Goal: Information Seeking & Learning: Learn about a topic

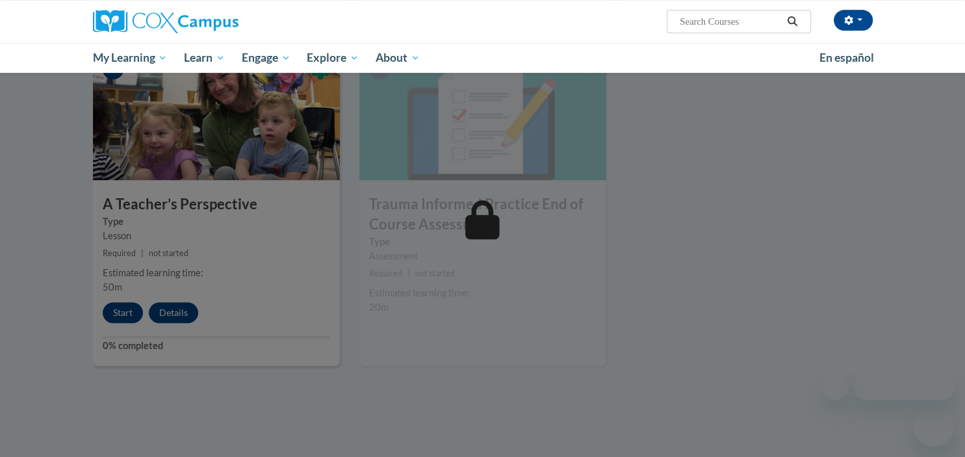
scroll to position [635, 0]
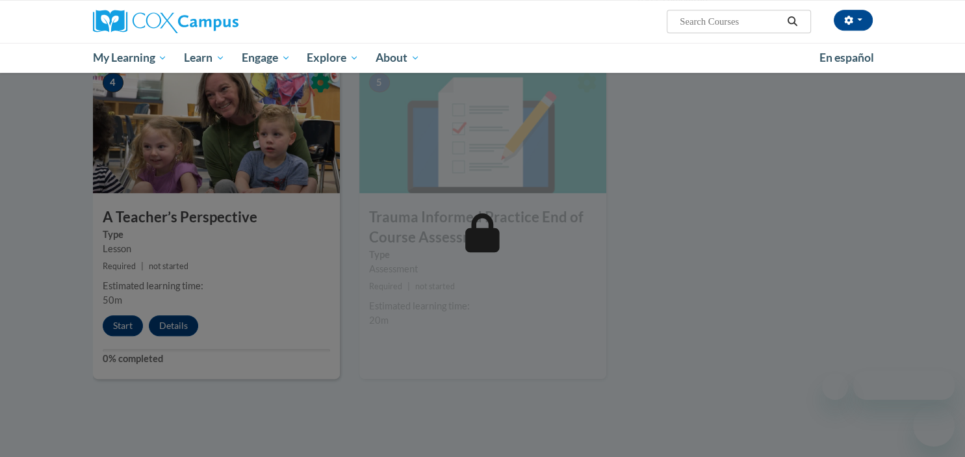
click at [168, 324] on div at bounding box center [482, 228] width 965 height 457
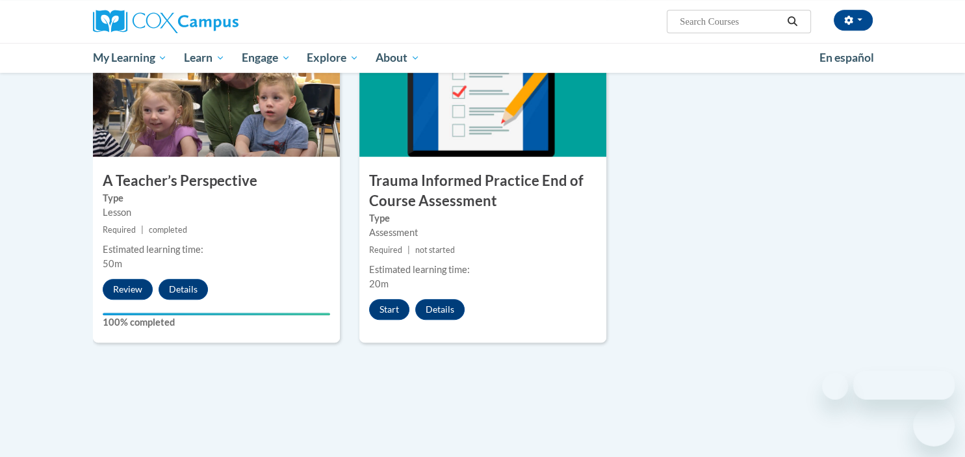
scroll to position [703, 0]
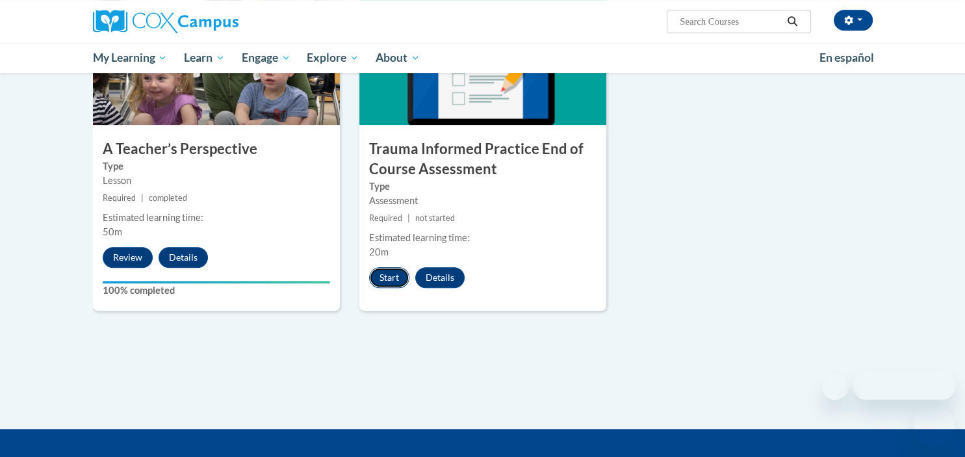
click at [393, 274] on button "Start" at bounding box center [389, 277] width 40 height 21
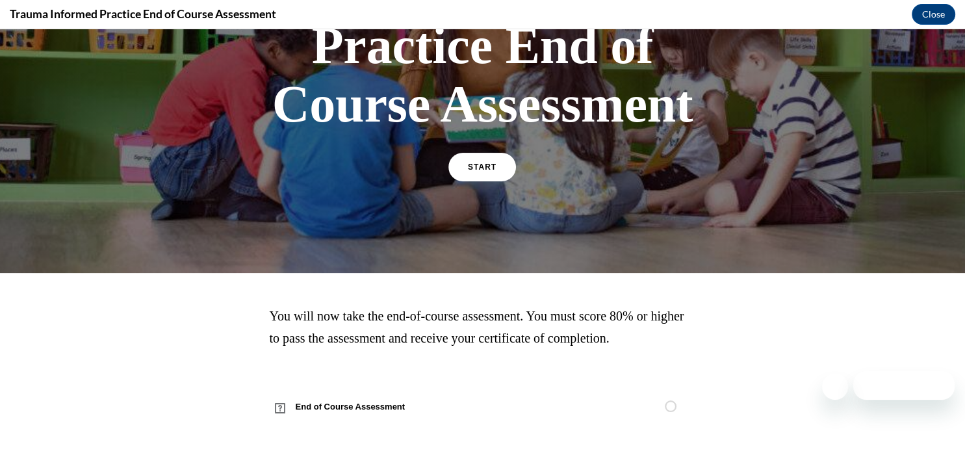
scroll to position [103, 0]
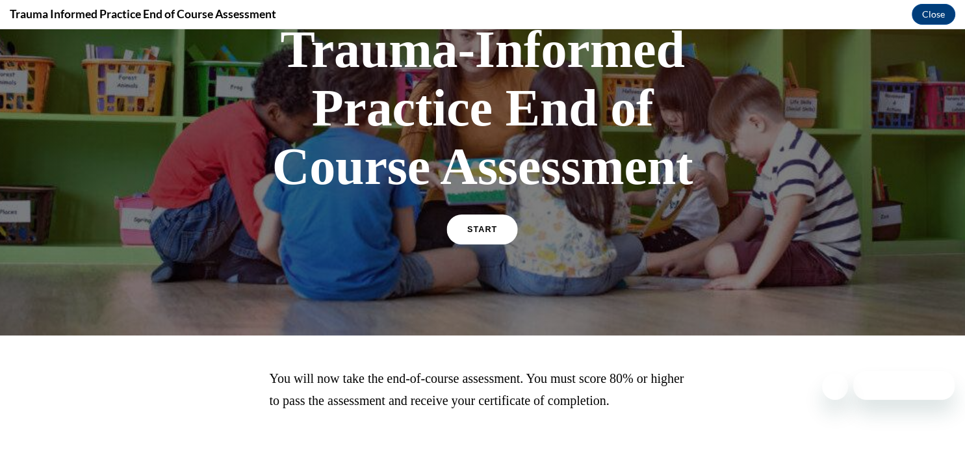
click at [477, 224] on link "START" at bounding box center [482, 229] width 71 height 30
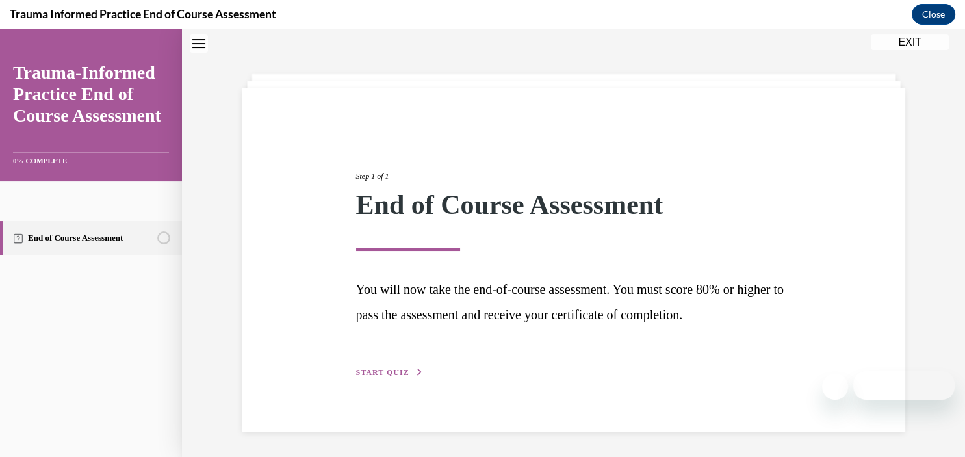
scroll to position [41, 0]
click at [383, 368] on button "START QUIZ" at bounding box center [390, 372] width 68 height 12
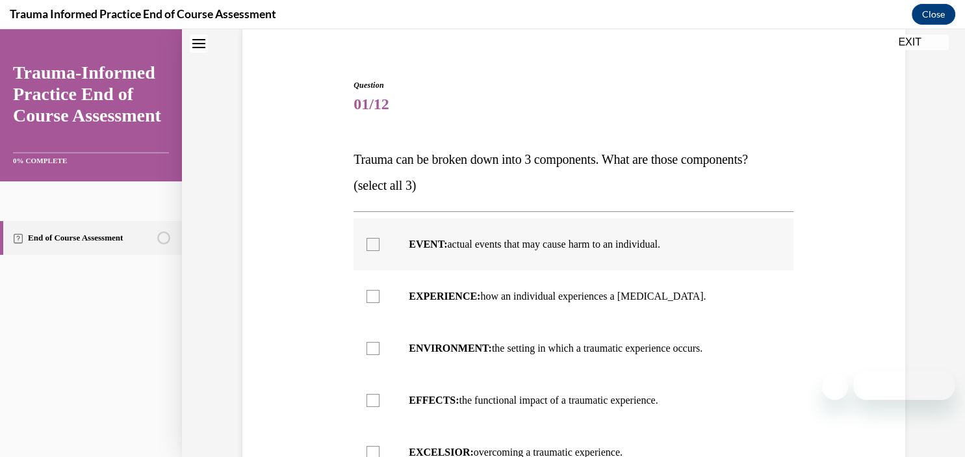
scroll to position [164, 0]
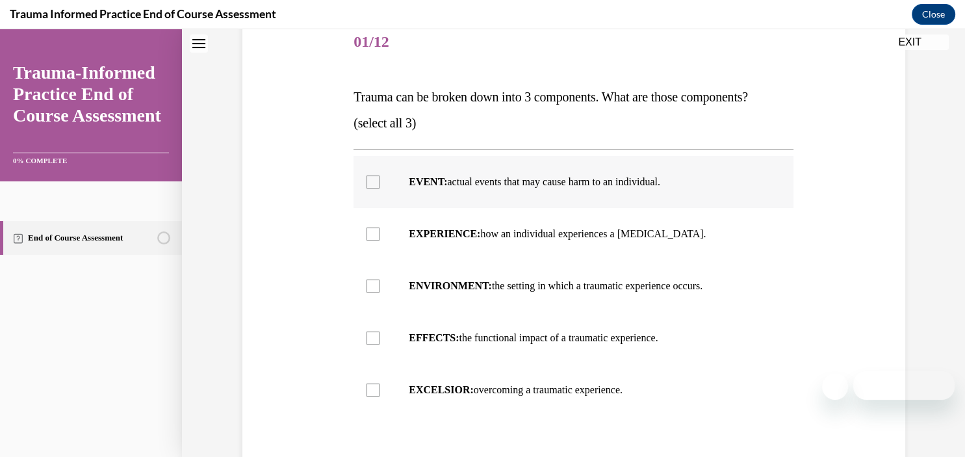
click at [374, 179] on div at bounding box center [373, 181] width 13 height 13
click at [374, 179] on input "EVENT: actual events that may cause harm to an individual." at bounding box center [373, 181] width 13 height 13
checkbox input "true"
click at [367, 233] on div at bounding box center [373, 233] width 13 height 13
click at [367, 233] on input "EXPERIENCE: how an individual experiences a [MEDICAL_DATA]." at bounding box center [373, 233] width 13 height 13
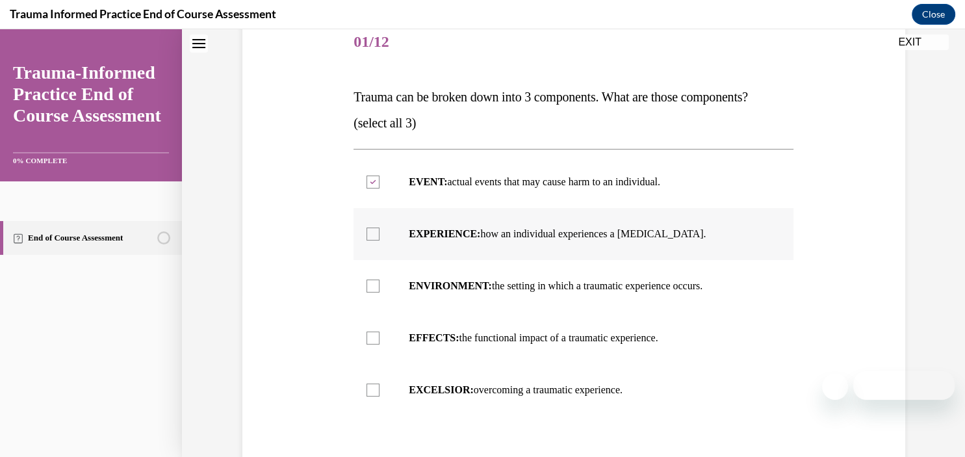
checkbox input "true"
click at [375, 290] on div at bounding box center [373, 285] width 13 height 13
click at [375, 290] on input "ENVIRONMENT: the setting in which a traumatic experience occurs." at bounding box center [373, 285] width 13 height 13
checkbox input "true"
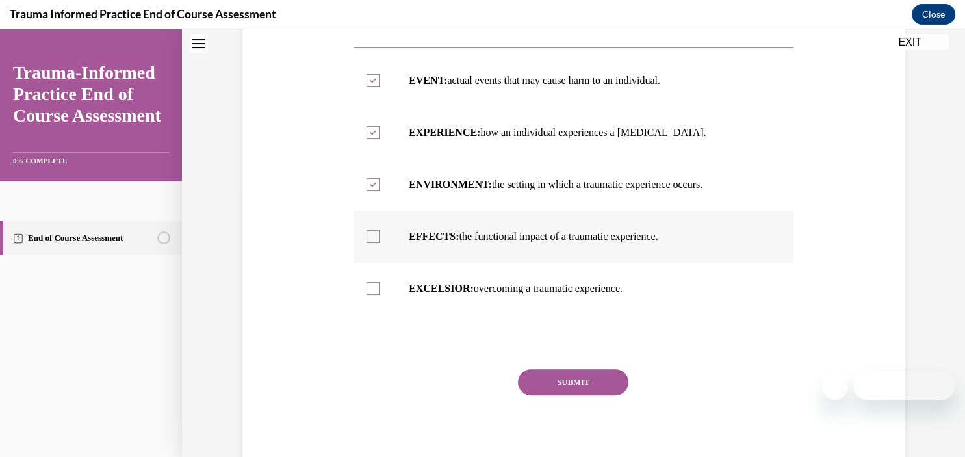
scroll to position [289, 0]
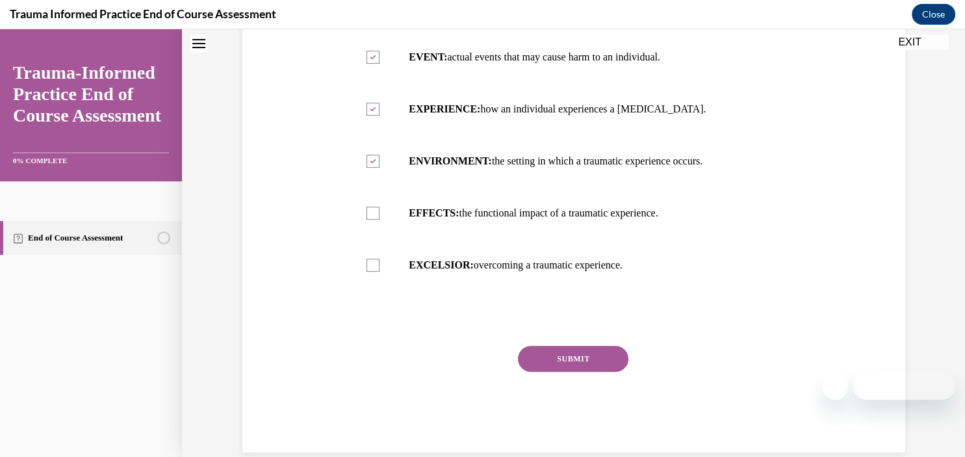
click at [576, 354] on button "SUBMIT" at bounding box center [573, 359] width 110 height 26
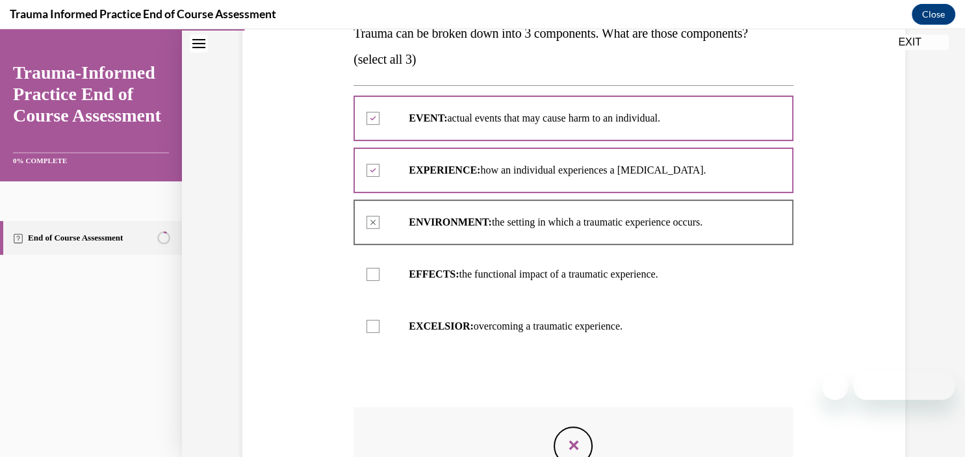
scroll to position [165, 0]
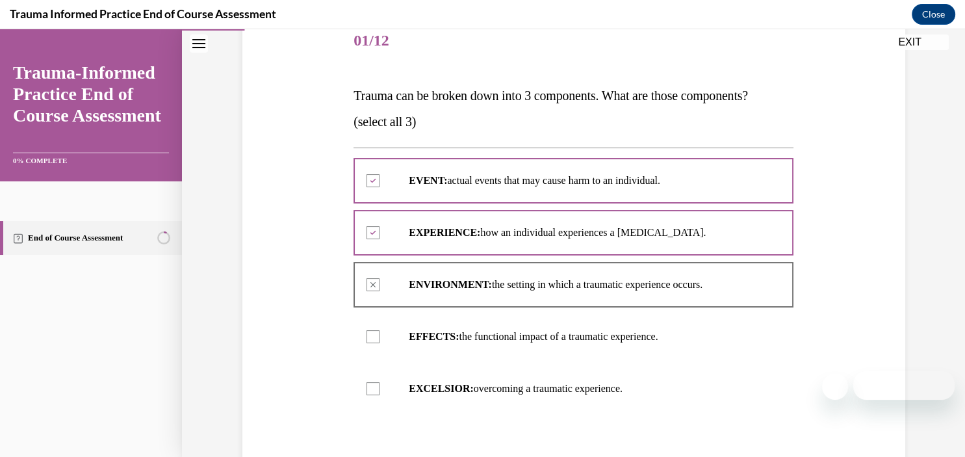
click at [370, 237] on div at bounding box center [574, 232] width 440 height 58
click at [372, 233] on div at bounding box center [574, 232] width 440 height 58
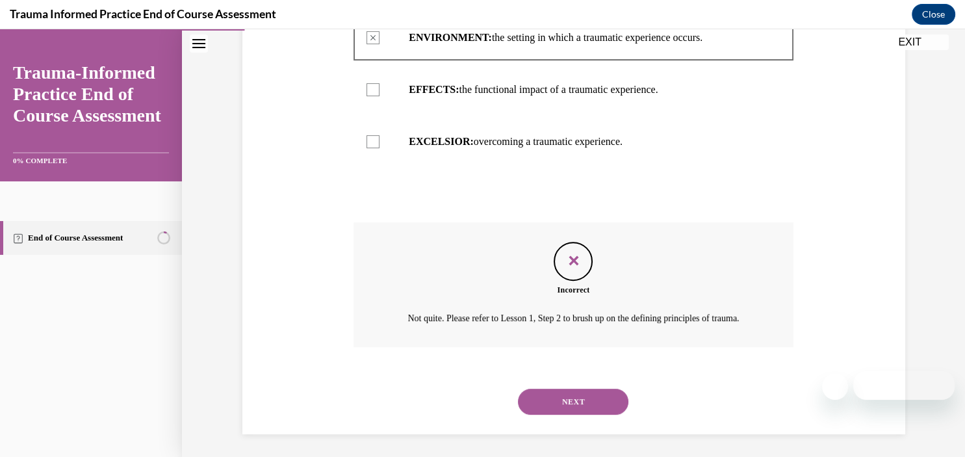
scroll to position [415, 0]
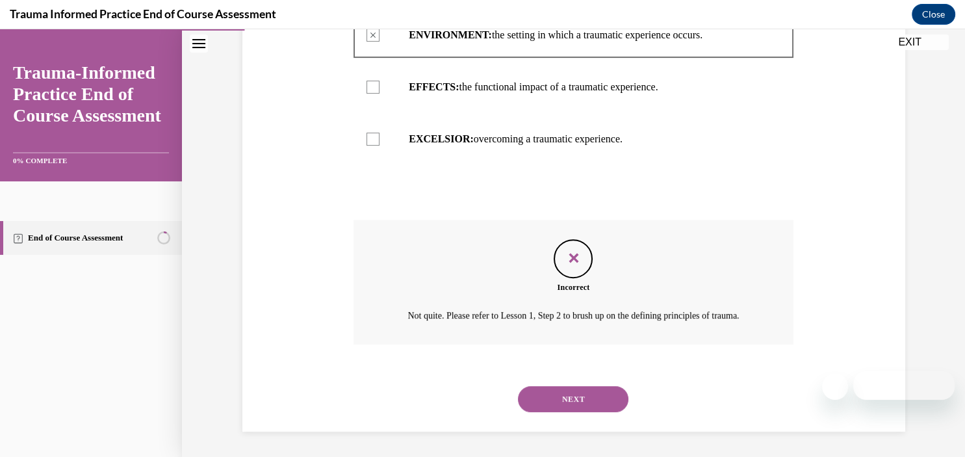
click at [582, 394] on button "NEXT" at bounding box center [573, 399] width 110 height 26
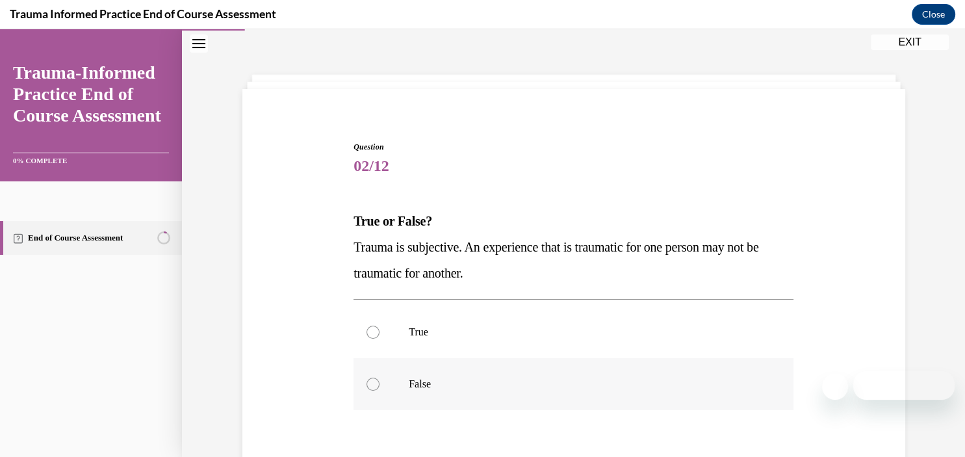
scroll to position [39, 0]
click at [376, 330] on div at bounding box center [373, 332] width 13 height 13
click at [376, 330] on input "True" at bounding box center [373, 332] width 13 height 13
radio input "true"
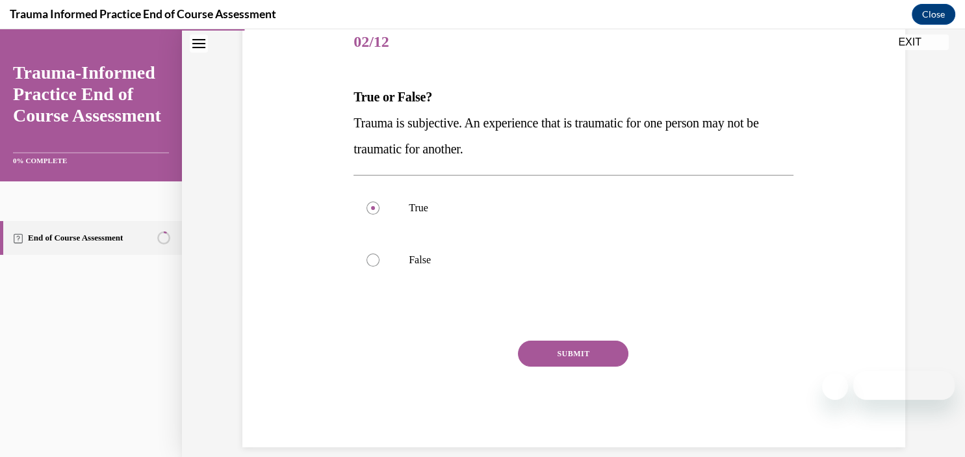
click at [552, 354] on button "SUBMIT" at bounding box center [573, 354] width 110 height 26
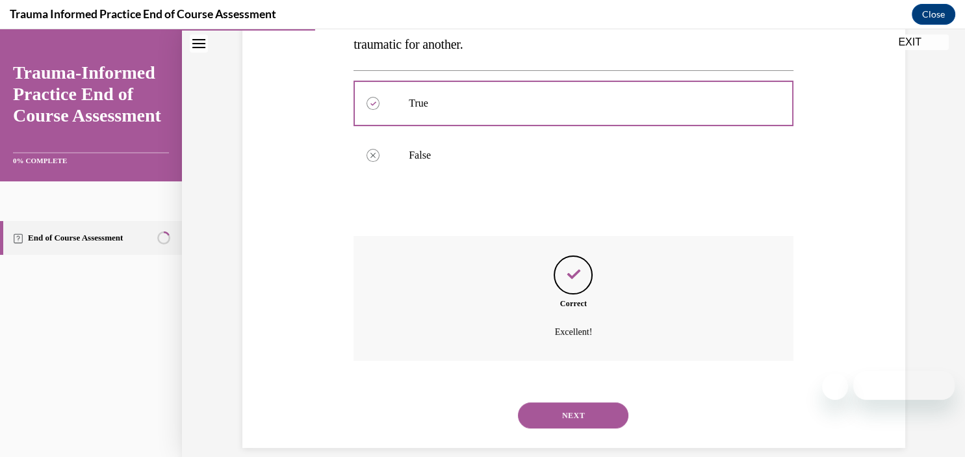
scroll to position [269, 0]
click at [551, 402] on button "NEXT" at bounding box center [573, 415] width 110 height 26
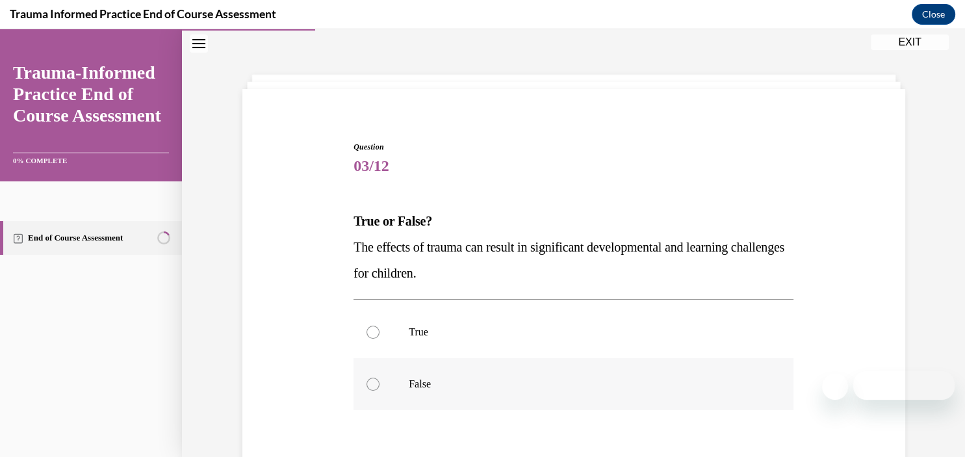
scroll to position [39, 0]
click at [370, 331] on div at bounding box center [373, 332] width 13 height 13
click at [370, 331] on input "True" at bounding box center [373, 332] width 13 height 13
radio input "true"
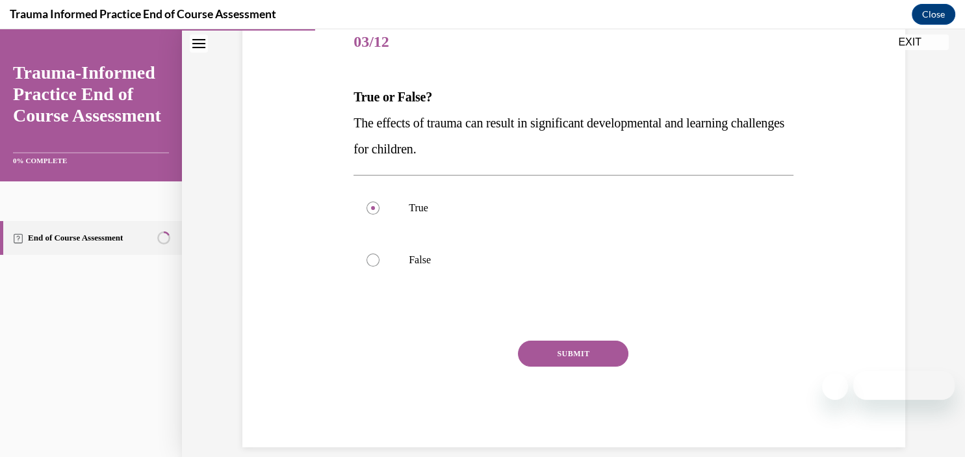
click at [556, 349] on button "SUBMIT" at bounding box center [573, 354] width 110 height 26
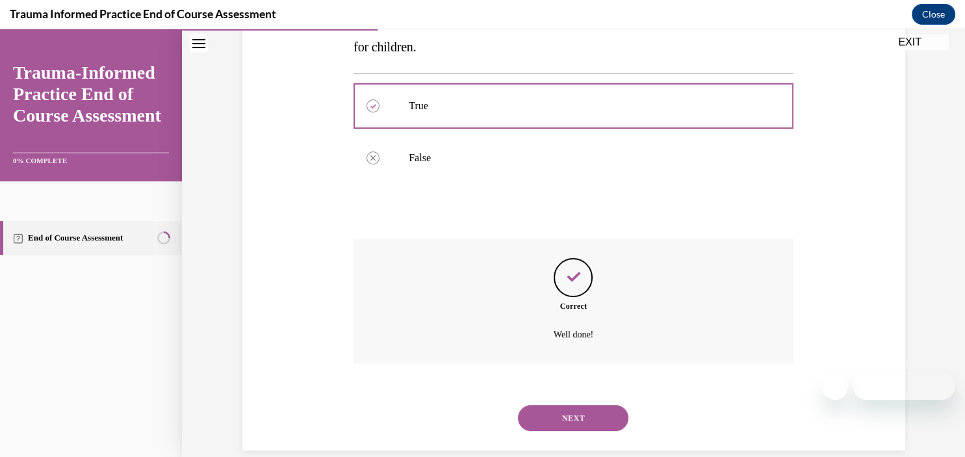
scroll to position [269, 0]
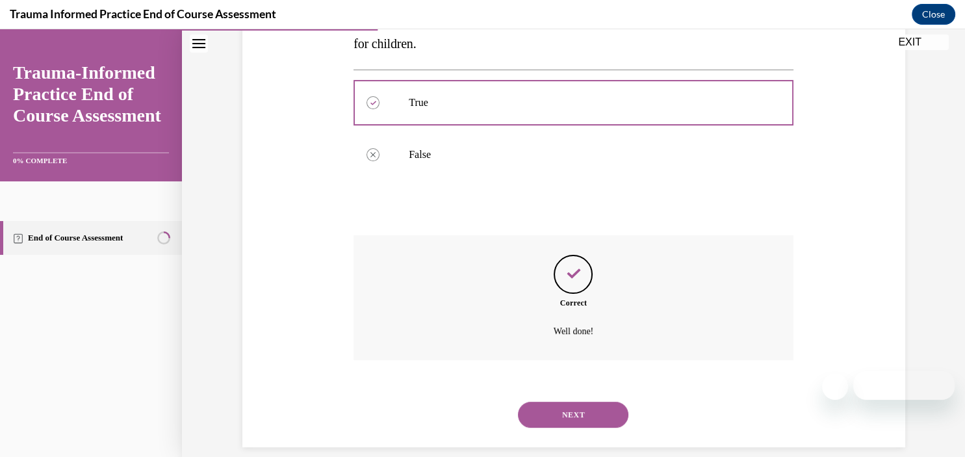
click at [545, 402] on button "NEXT" at bounding box center [573, 415] width 110 height 26
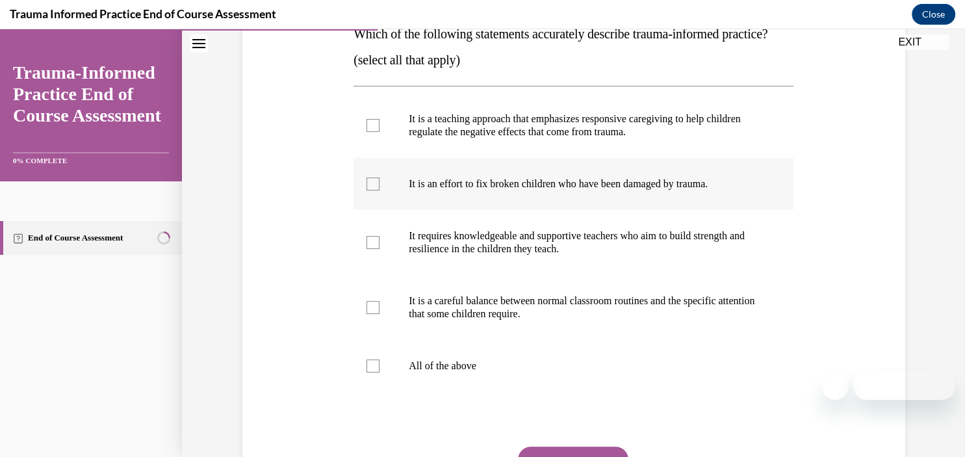
scroll to position [250, 0]
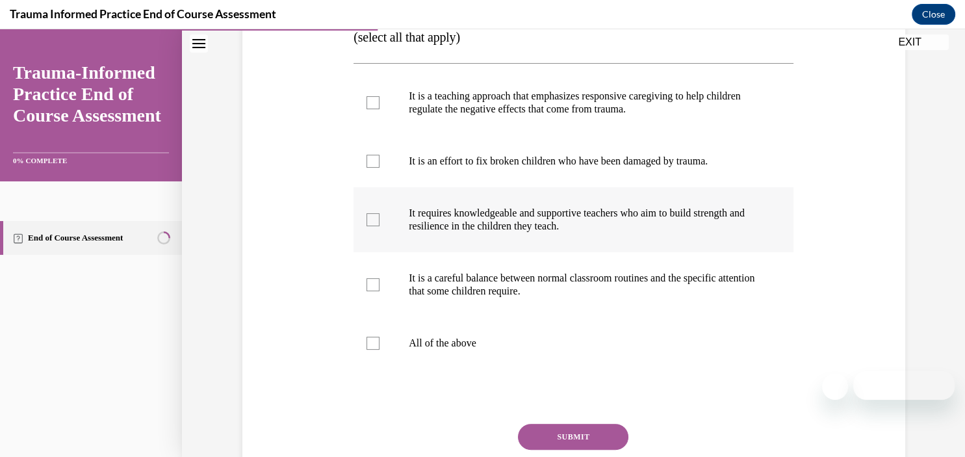
click at [369, 226] on div at bounding box center [373, 219] width 13 height 13
click at [369, 226] on input "It requires knowledgeable and supportive teachers who aim to build strength and…" at bounding box center [373, 219] width 13 height 13
checkbox input "true"
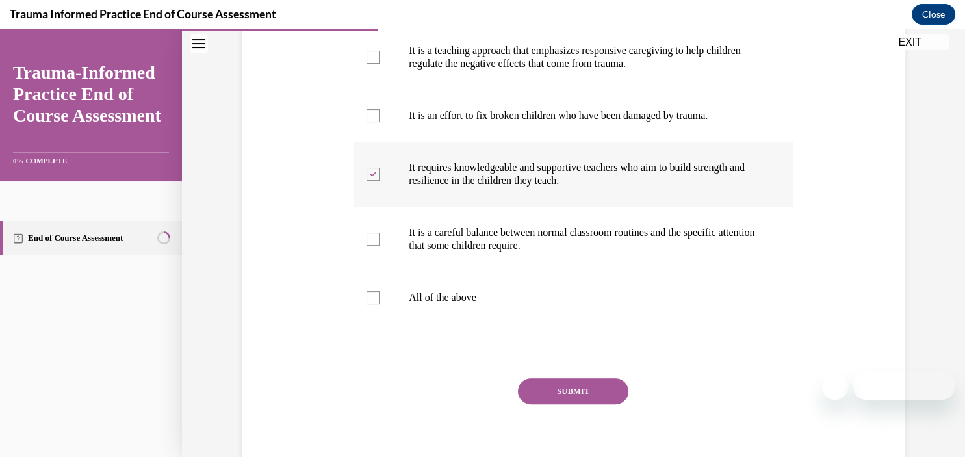
scroll to position [312, 0]
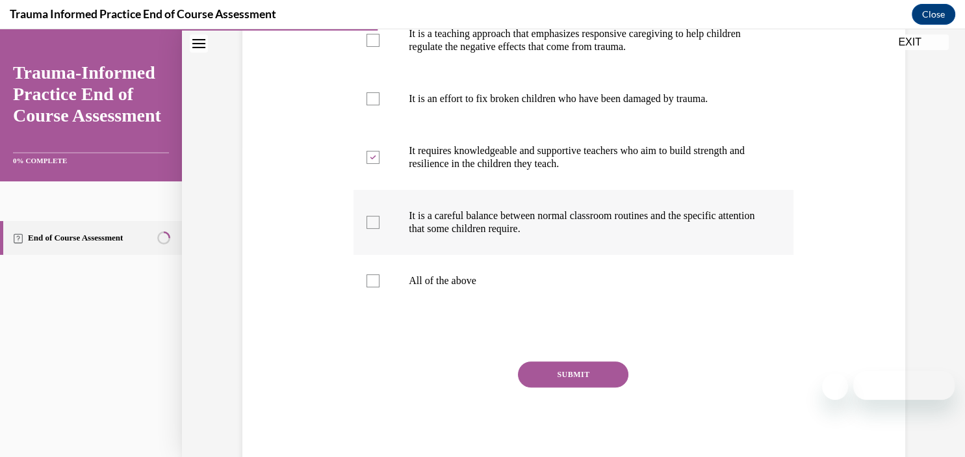
click at [373, 229] on div at bounding box center [373, 222] width 13 height 13
click at [373, 229] on input "It is a careful balance between normal classroom routines and the specific atte…" at bounding box center [373, 222] width 13 height 13
checkbox input "true"
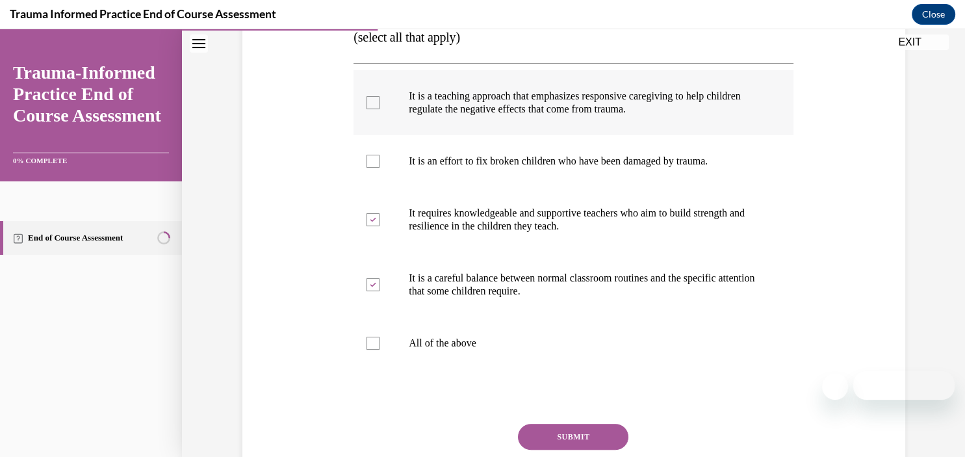
click at [376, 109] on div at bounding box center [373, 102] width 13 height 13
click at [376, 109] on input "It is a teaching approach that emphasizes responsive caregiving to help childre…" at bounding box center [373, 102] width 13 height 13
checkbox input "true"
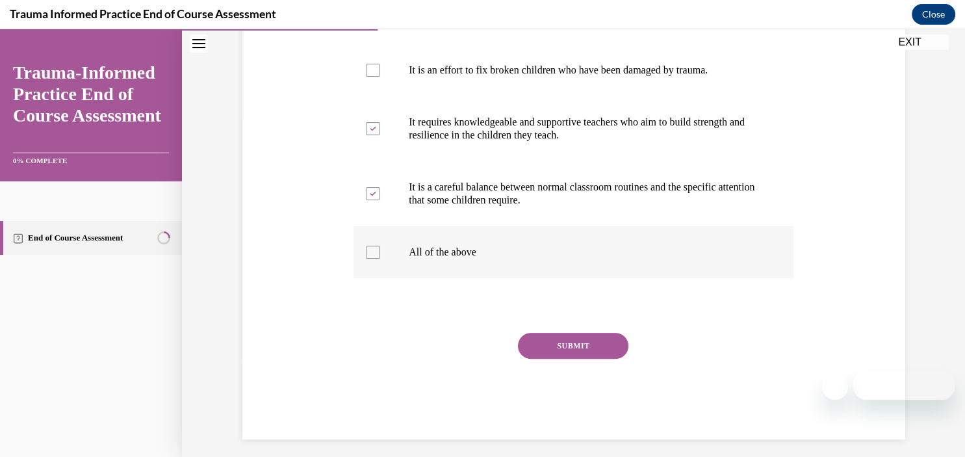
scroll to position [359, 0]
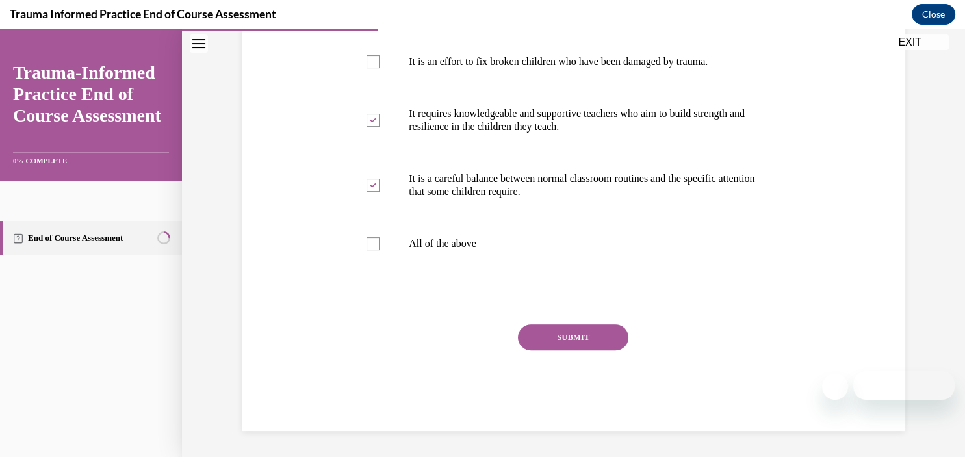
click at [554, 350] on button "SUBMIT" at bounding box center [573, 337] width 110 height 26
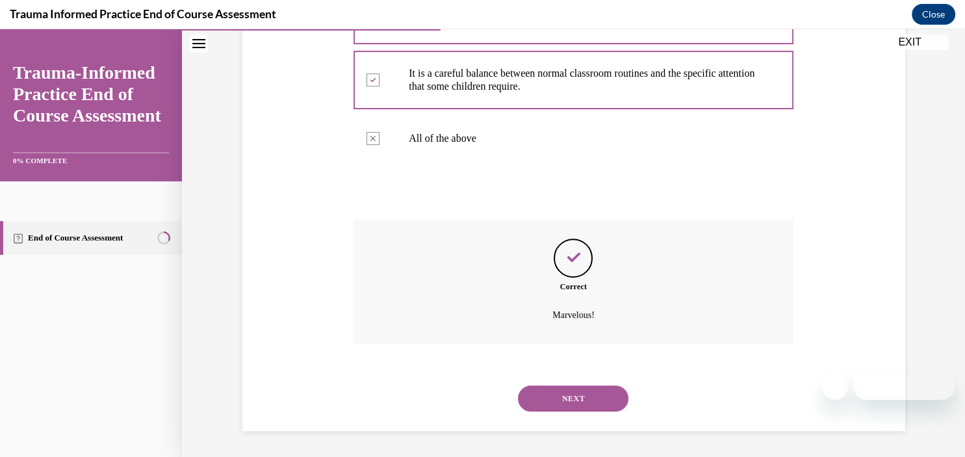
scroll to position [464, 0]
click at [566, 396] on button "NEXT" at bounding box center [573, 398] width 110 height 26
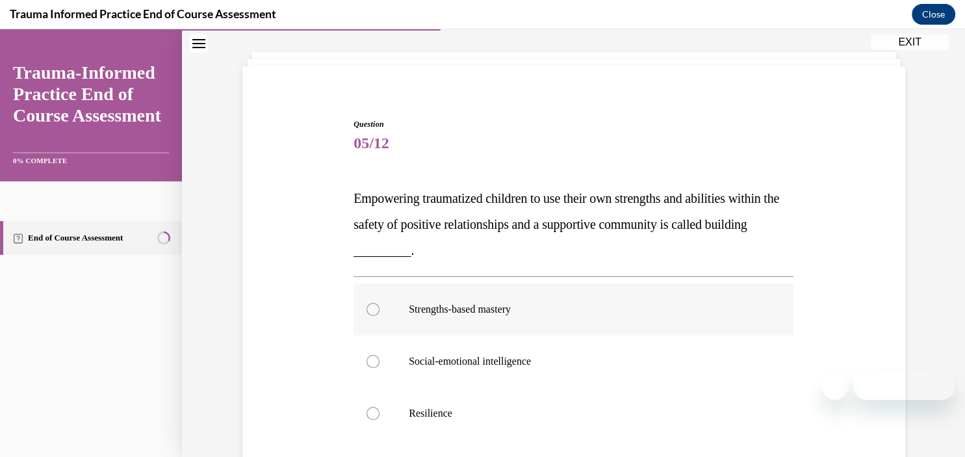
scroll to position [125, 0]
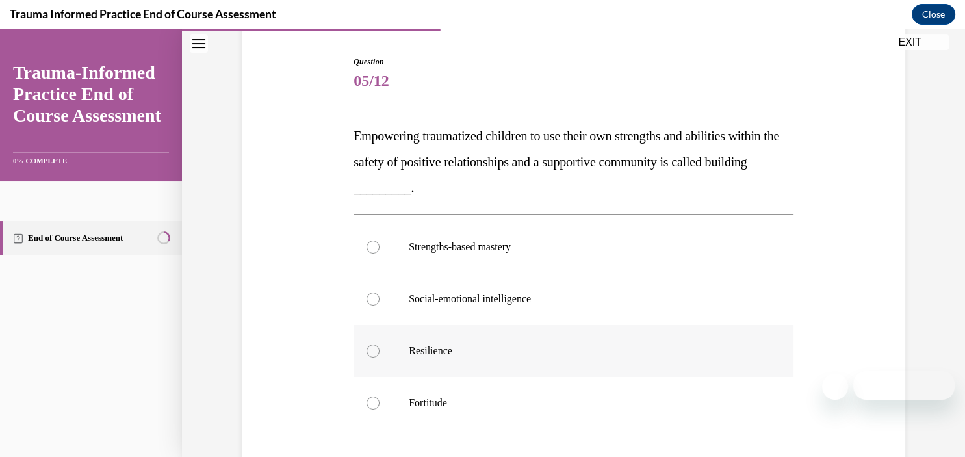
click at [371, 351] on div at bounding box center [373, 350] width 13 height 13
click at [371, 351] on input "Resilience" at bounding box center [373, 350] width 13 height 13
radio input "true"
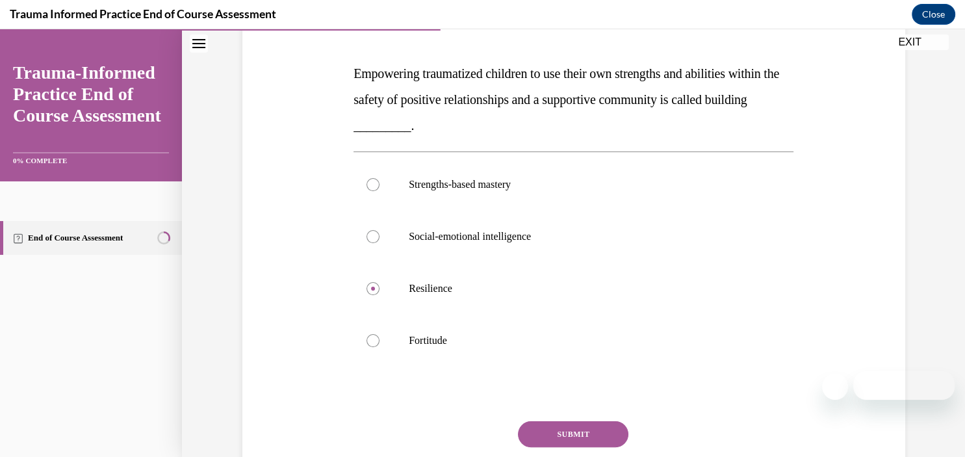
click at [578, 428] on button "SUBMIT" at bounding box center [573, 434] width 110 height 26
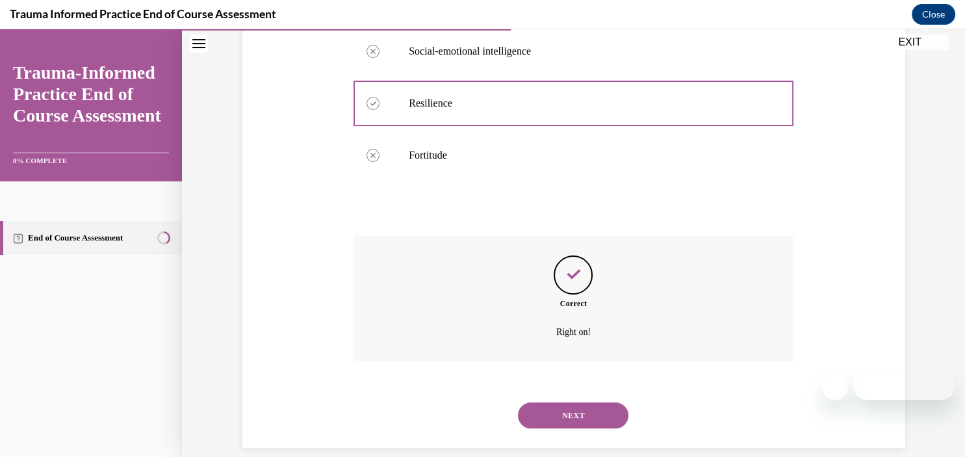
scroll to position [373, 0]
click at [573, 402] on button "NEXT" at bounding box center [573, 415] width 110 height 26
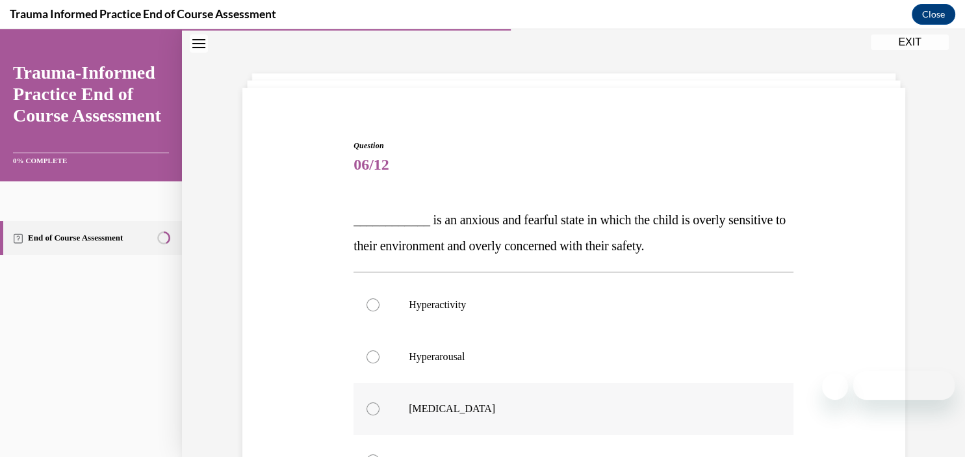
scroll to position [62, 0]
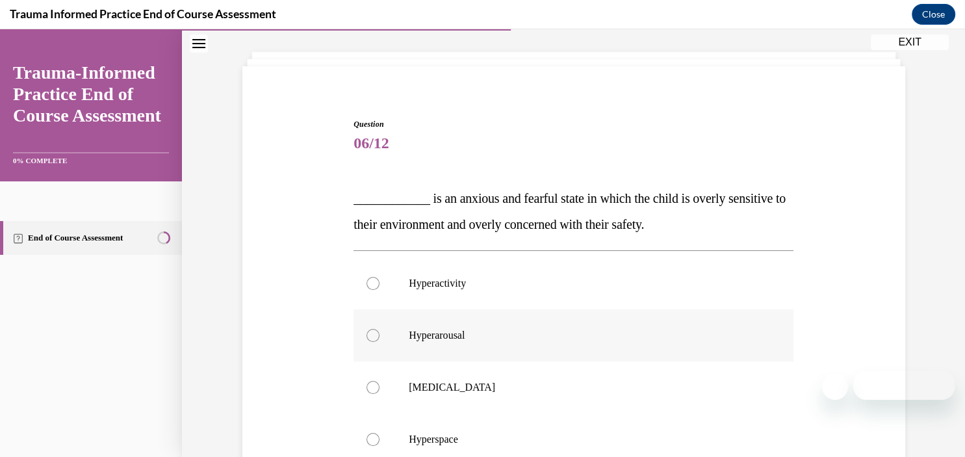
click at [370, 335] on div at bounding box center [373, 335] width 13 height 13
click at [370, 335] on input "Hyperarousal" at bounding box center [373, 335] width 13 height 13
radio input "true"
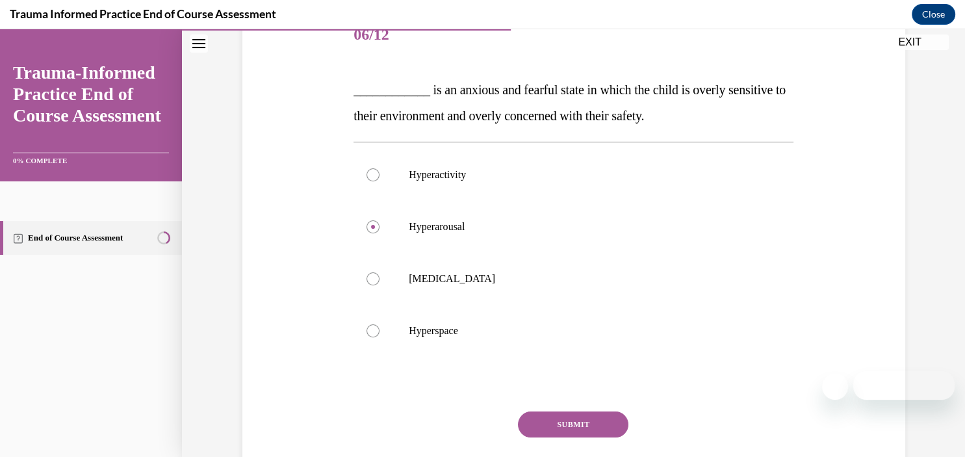
scroll to position [187, 0]
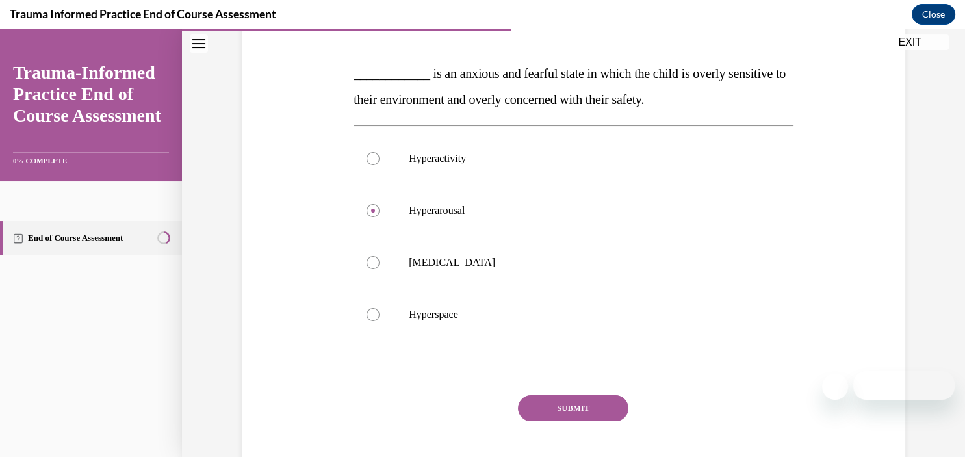
click at [570, 408] on button "SUBMIT" at bounding box center [573, 408] width 110 height 26
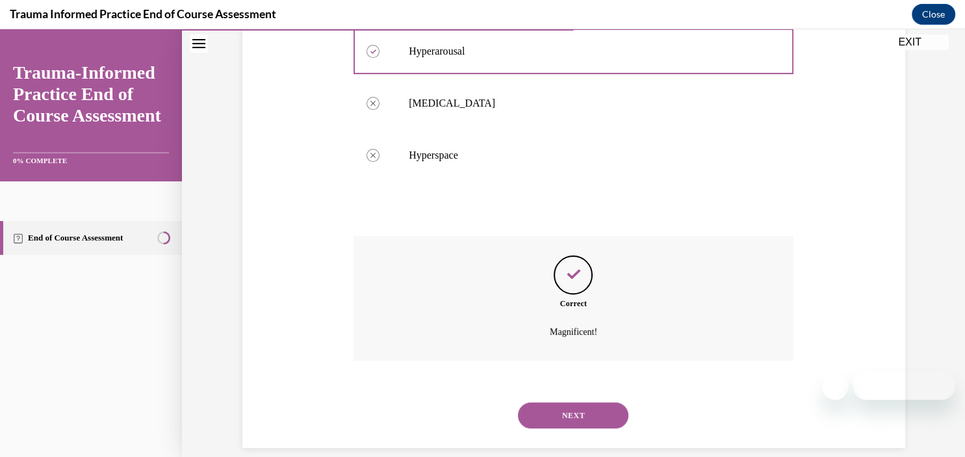
scroll to position [347, 0]
click at [574, 402] on button "NEXT" at bounding box center [573, 415] width 110 height 26
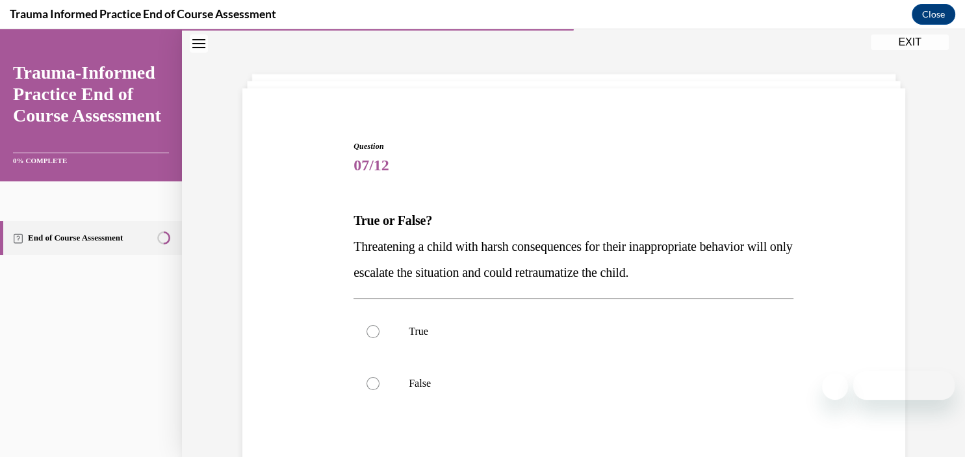
scroll to position [39, 0]
click at [374, 336] on div at bounding box center [373, 332] width 13 height 13
click at [374, 336] on input "True" at bounding box center [373, 332] width 13 height 13
radio input "true"
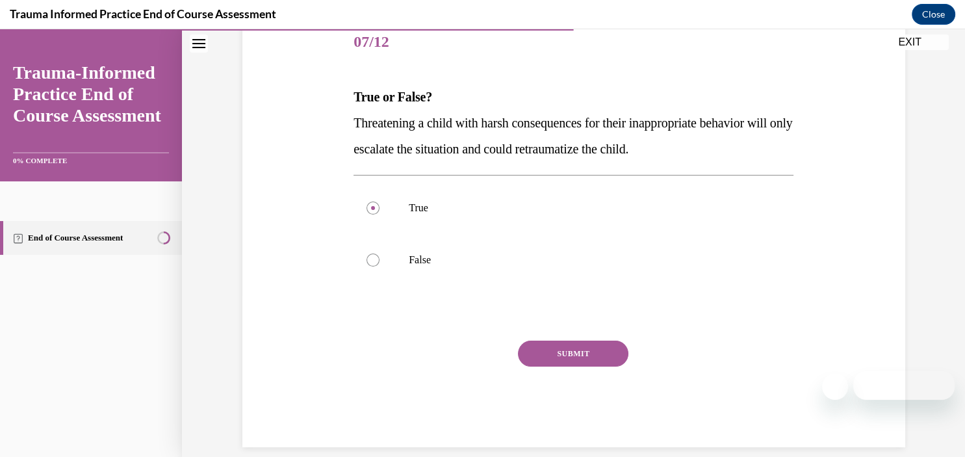
click at [563, 358] on button "SUBMIT" at bounding box center [573, 354] width 110 height 26
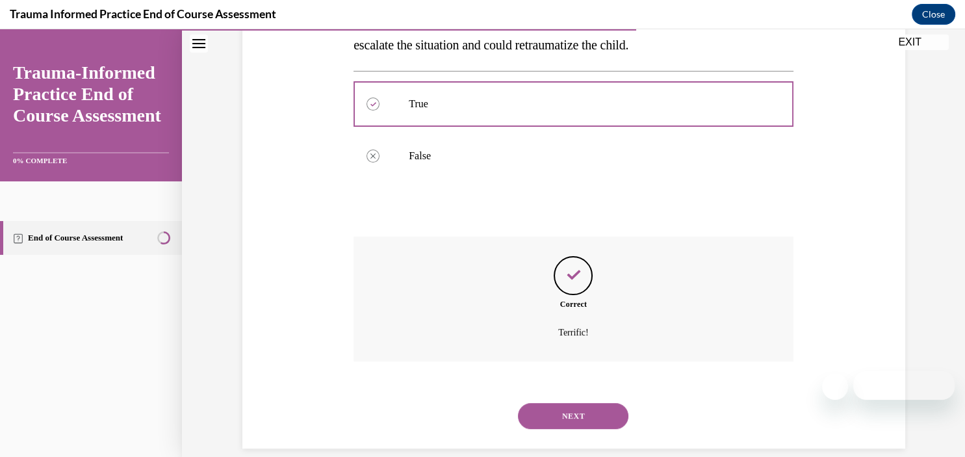
scroll to position [269, 0]
click at [551, 402] on button "NEXT" at bounding box center [573, 415] width 110 height 26
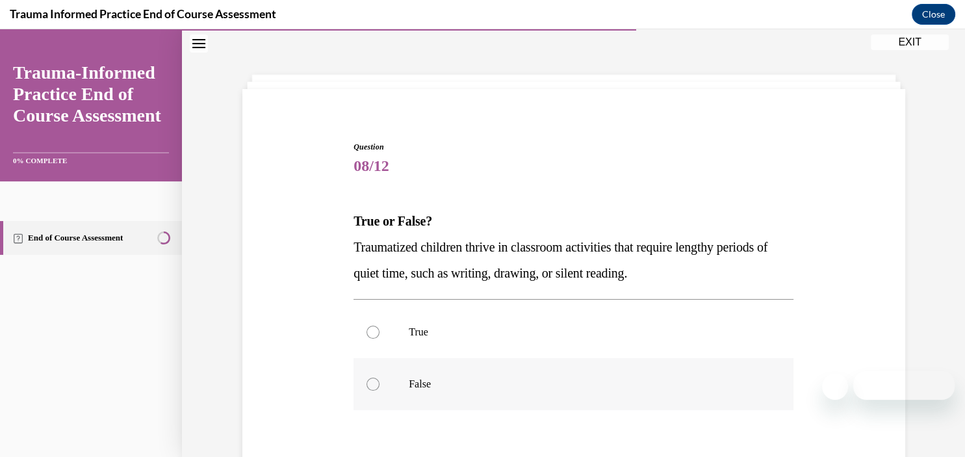
scroll to position [39, 0]
click at [374, 383] on div at bounding box center [373, 384] width 13 height 13
click at [374, 383] on input "False" at bounding box center [373, 384] width 13 height 13
radio input "true"
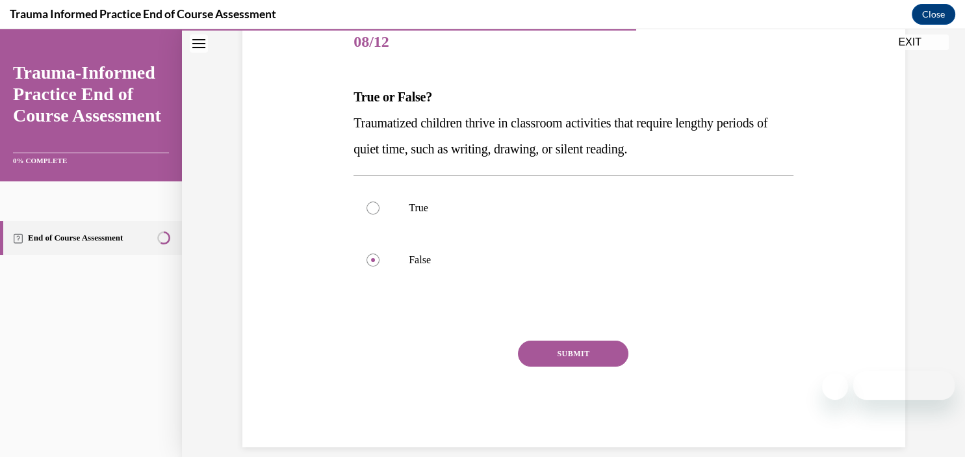
click at [571, 353] on button "SUBMIT" at bounding box center [573, 354] width 110 height 26
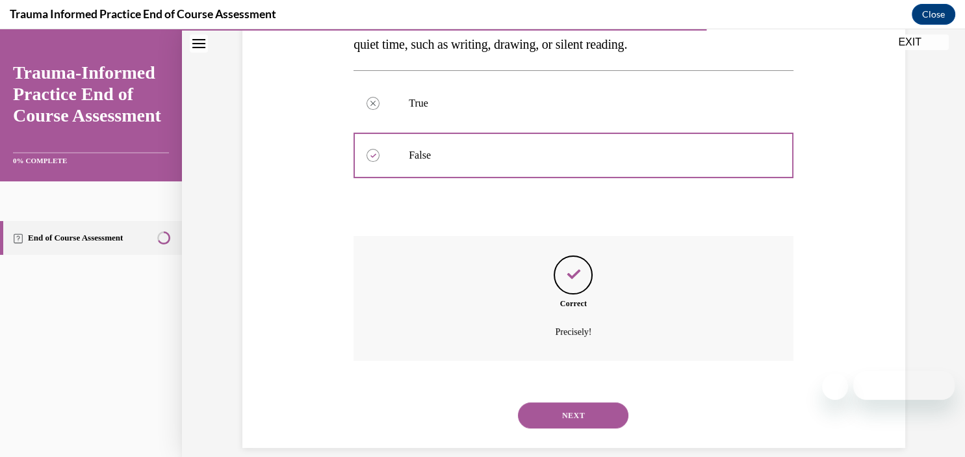
scroll to position [269, 0]
click at [561, 402] on button "NEXT" at bounding box center [573, 415] width 110 height 26
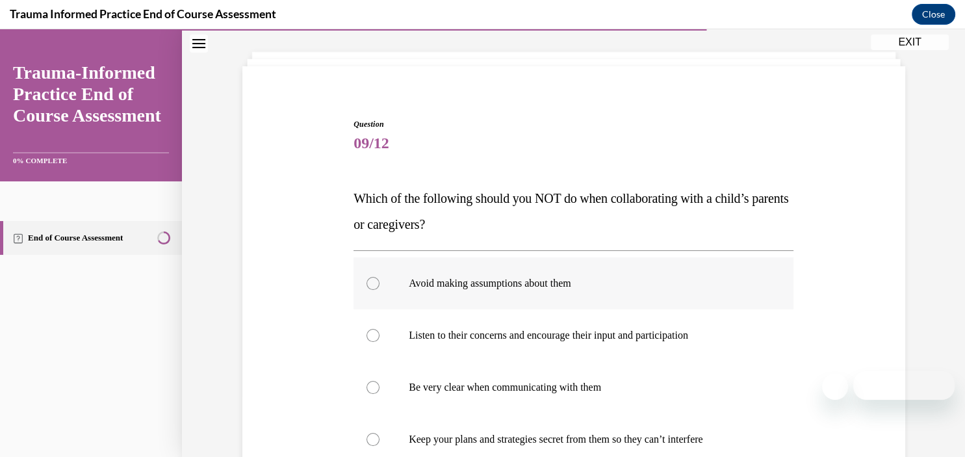
scroll to position [125, 0]
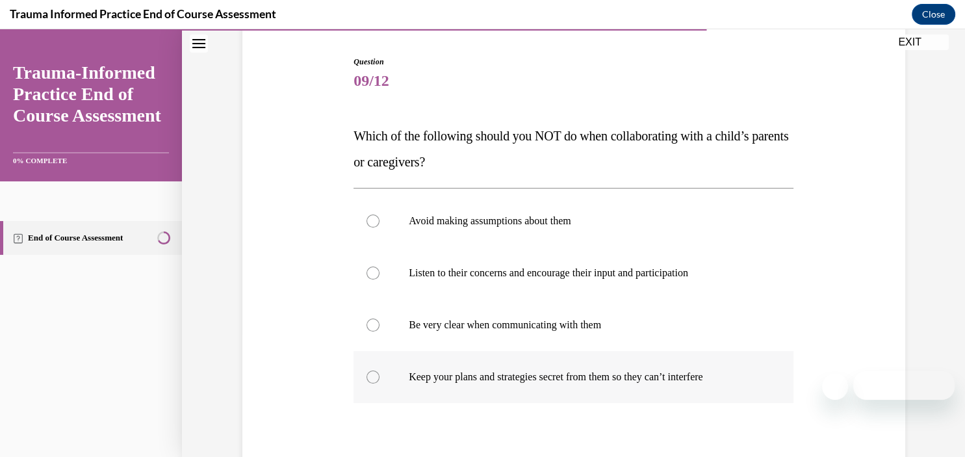
click at [370, 377] on div at bounding box center [373, 376] width 13 height 13
click at [370, 377] on input "Keep your plans and strategies secret from them so they can’t interfere" at bounding box center [373, 376] width 13 height 13
radio input "true"
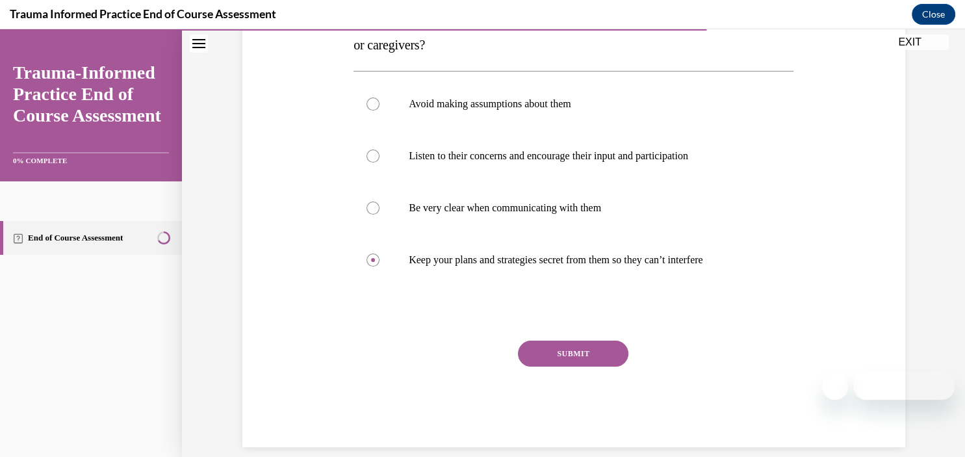
click at [549, 350] on button "SUBMIT" at bounding box center [573, 354] width 110 height 26
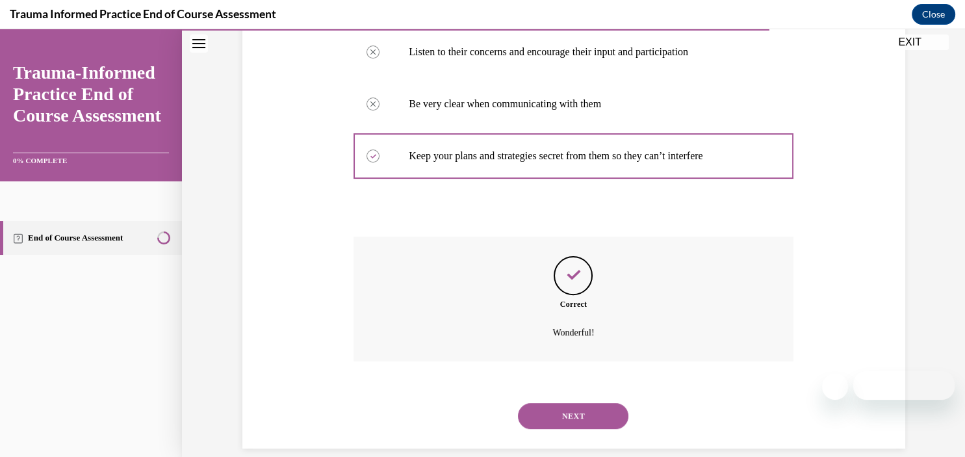
scroll to position [347, 0]
click at [571, 402] on button "NEXT" at bounding box center [573, 415] width 110 height 26
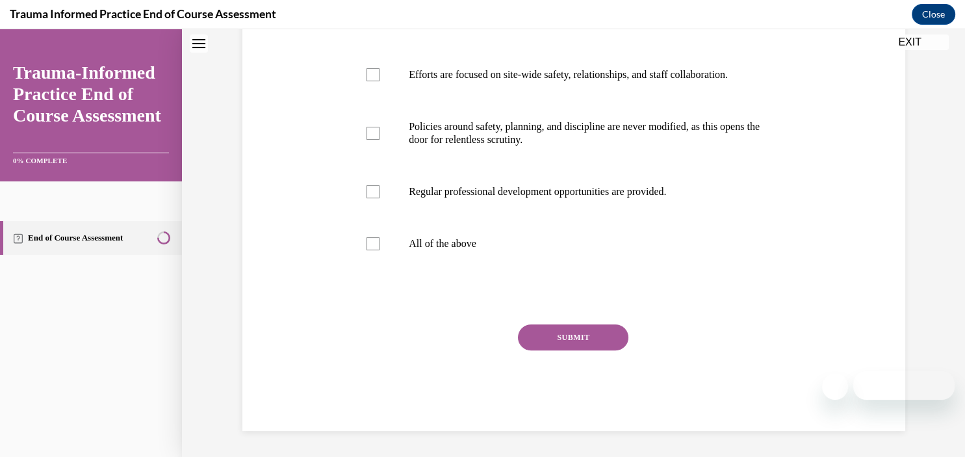
scroll to position [0, 0]
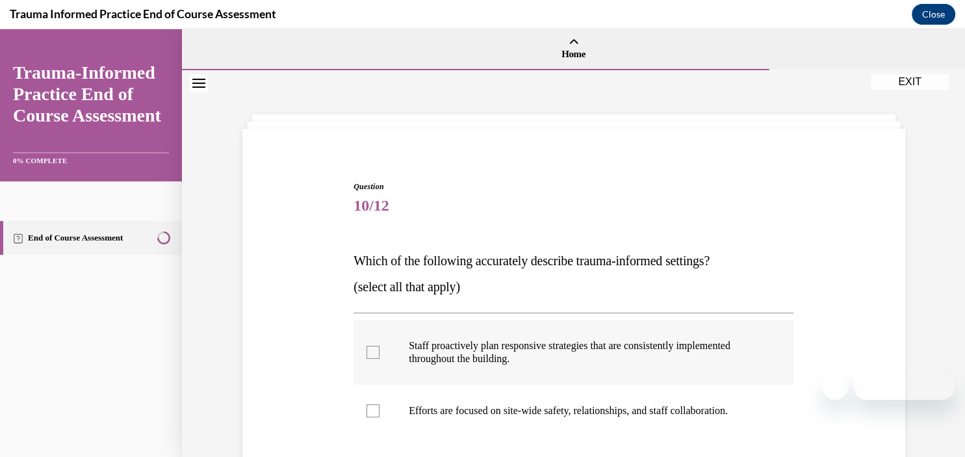
click at [369, 350] on div at bounding box center [373, 352] width 13 height 13
click at [369, 350] on input "Staff proactively plan responsive strategies that are consistently implemented …" at bounding box center [373, 352] width 13 height 13
checkbox input "true"
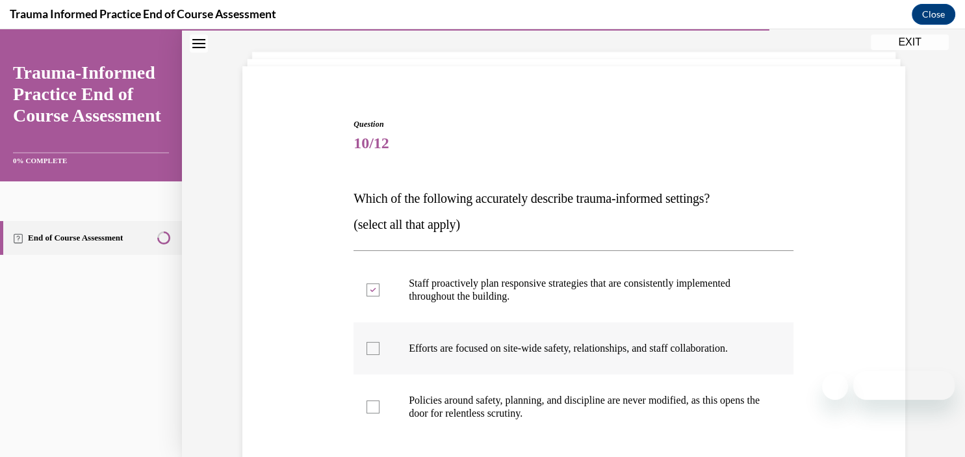
scroll to position [125, 0]
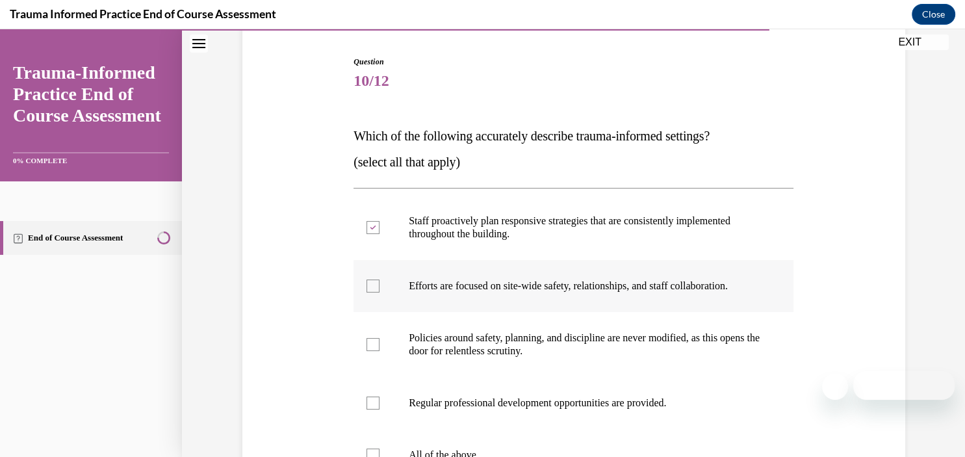
click at [370, 290] on div at bounding box center [373, 285] width 13 height 13
click at [370, 290] on input "Efforts are focused on site-wide safety, relationships, and staff collaboration." at bounding box center [373, 285] width 13 height 13
checkbox input "true"
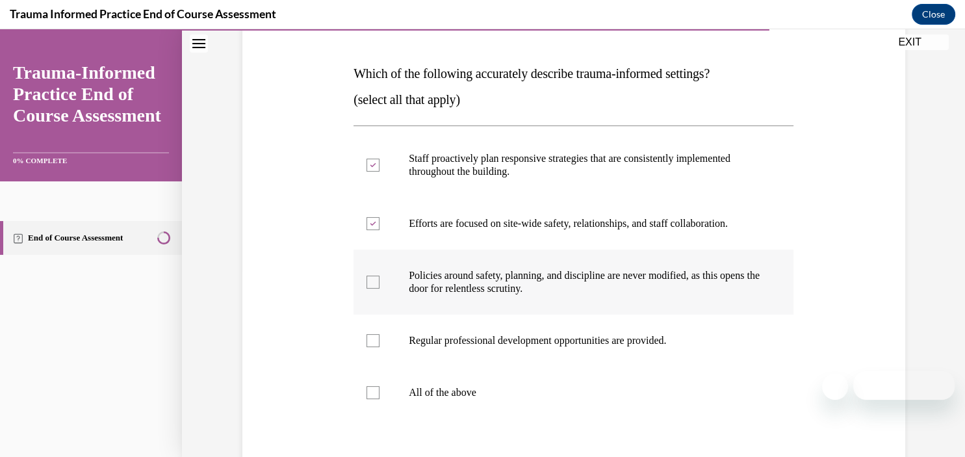
scroll to position [250, 0]
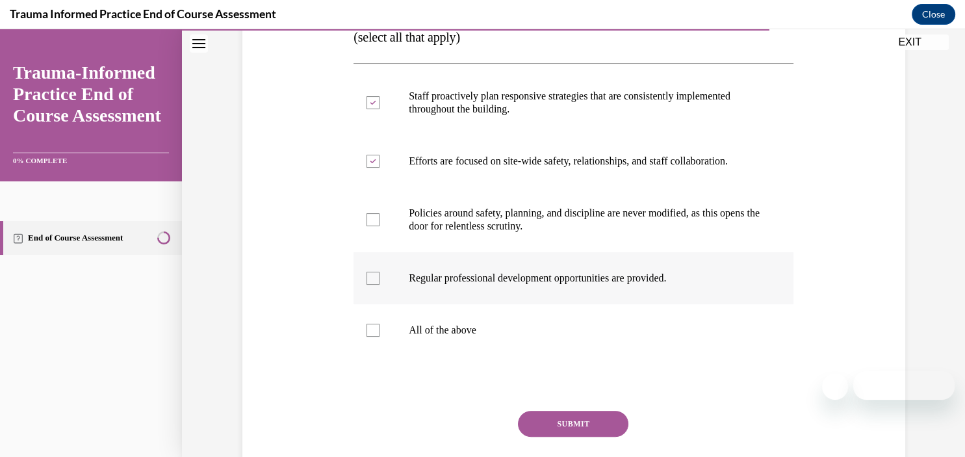
click at [371, 277] on div at bounding box center [373, 278] width 13 height 13
click at [371, 277] on input "Regular professional development opportunities are provided." at bounding box center [373, 278] width 13 height 13
checkbox input "true"
click at [578, 426] on button "SUBMIT" at bounding box center [573, 424] width 110 height 26
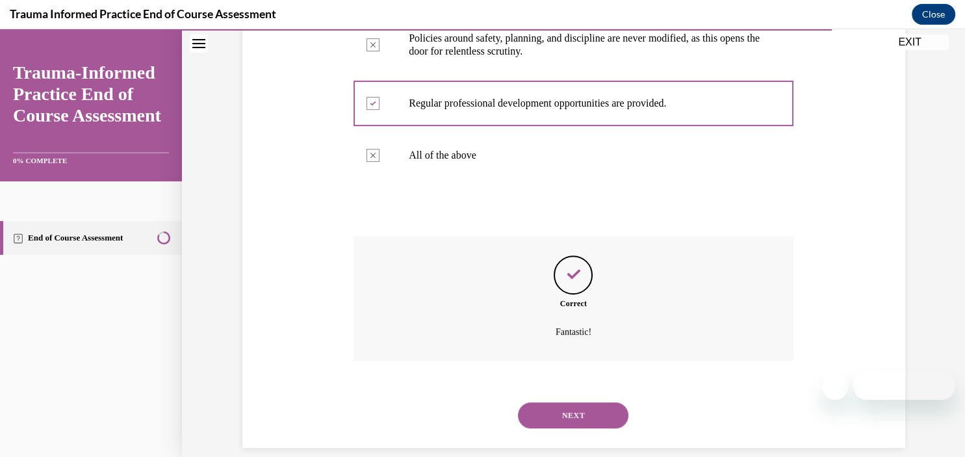
scroll to position [425, 0]
click at [567, 402] on button "NEXT" at bounding box center [573, 415] width 110 height 26
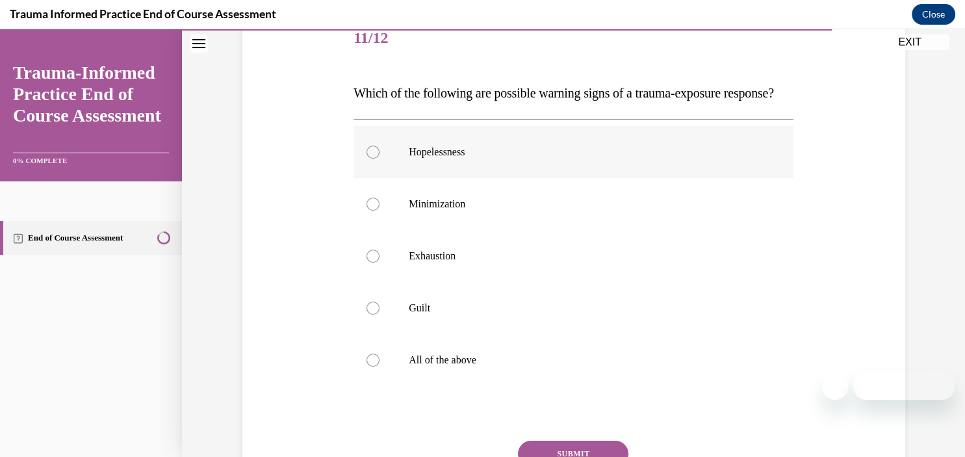
scroll to position [187, 0]
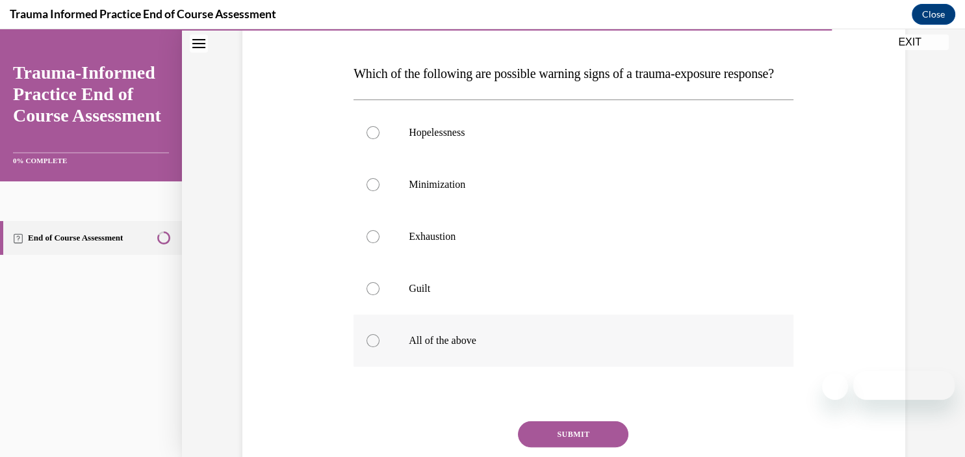
click at [370, 347] on div at bounding box center [373, 340] width 13 height 13
click at [370, 347] on input "All of the above" at bounding box center [373, 340] width 13 height 13
radio input "true"
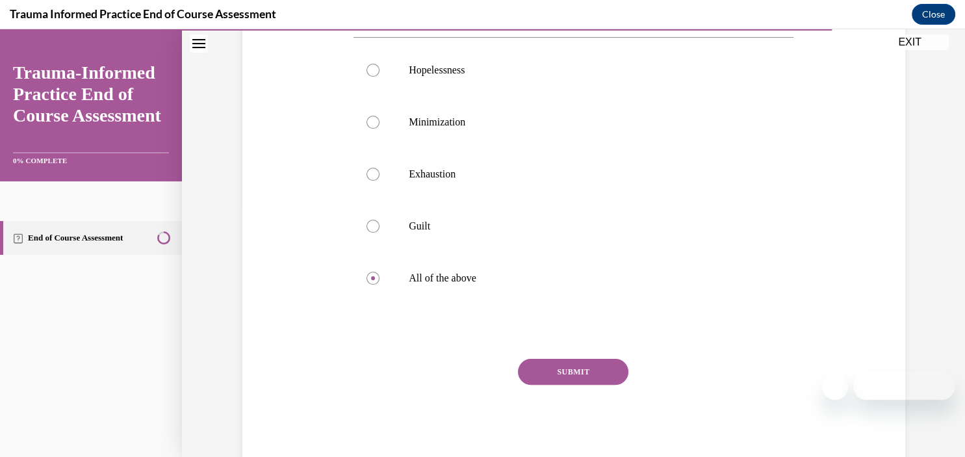
click at [597, 385] on button "SUBMIT" at bounding box center [573, 372] width 110 height 26
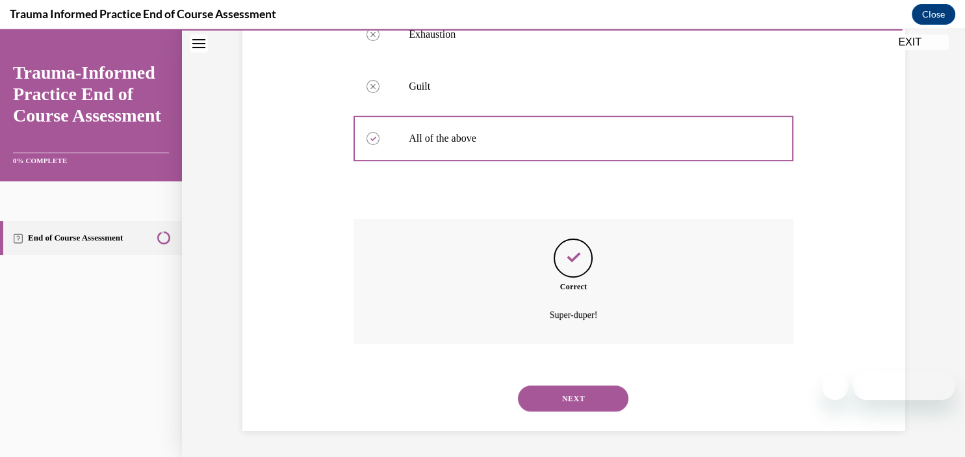
scroll to position [399, 0]
click at [574, 404] on button "NEXT" at bounding box center [573, 398] width 110 height 26
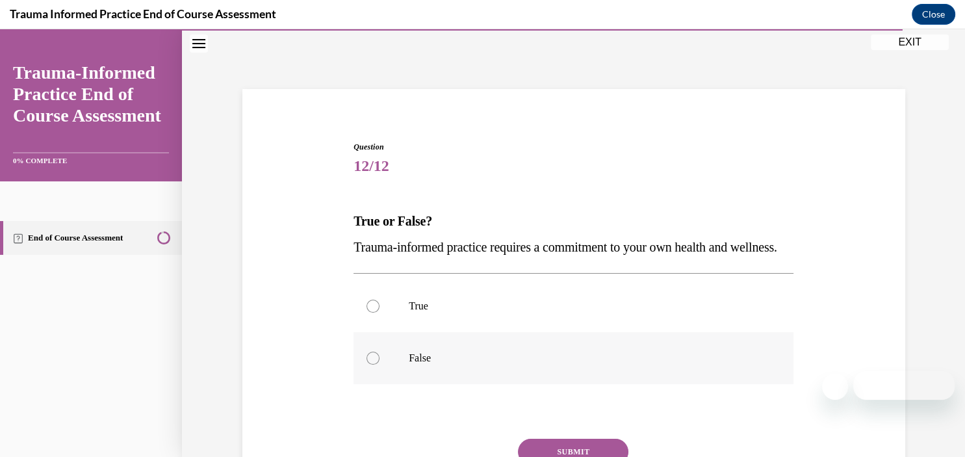
scroll to position [39, 0]
click at [374, 313] on div at bounding box center [373, 306] width 13 height 13
click at [374, 313] on input "True" at bounding box center [373, 306] width 13 height 13
radio input "true"
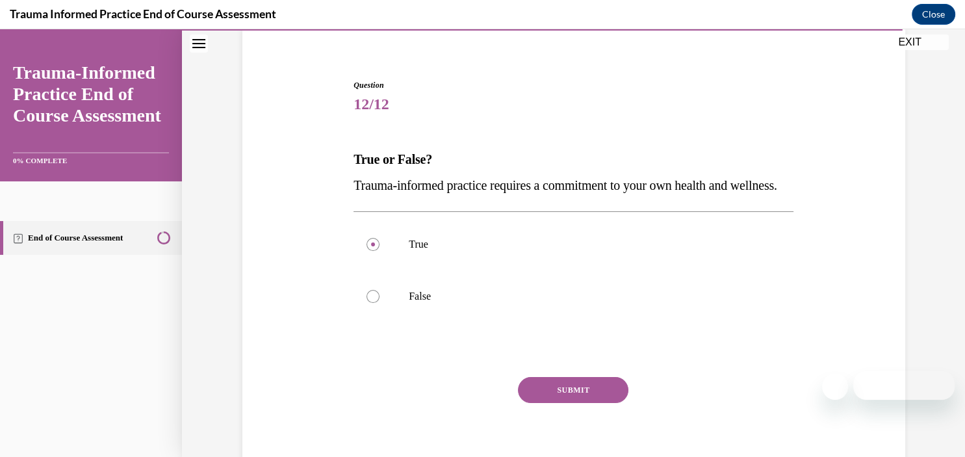
click at [580, 403] on button "SUBMIT" at bounding box center [573, 390] width 110 height 26
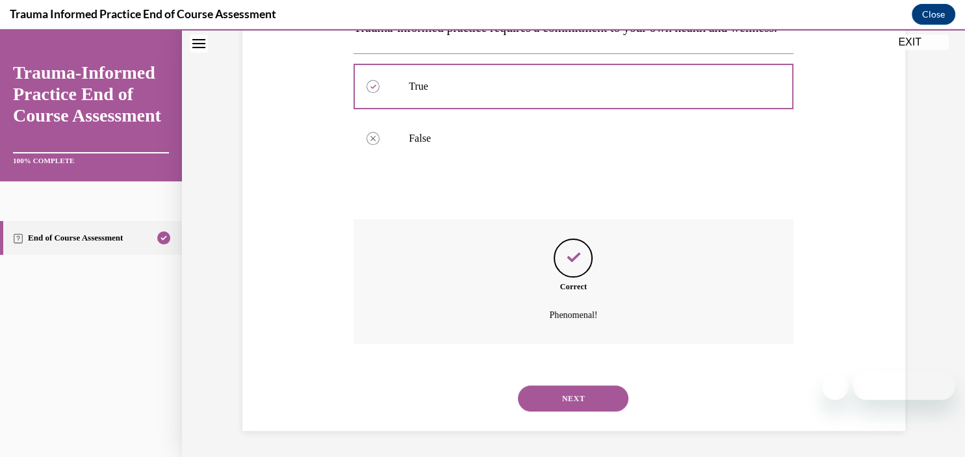
scroll to position [269, 0]
click at [581, 398] on button "NEXT" at bounding box center [573, 398] width 110 height 26
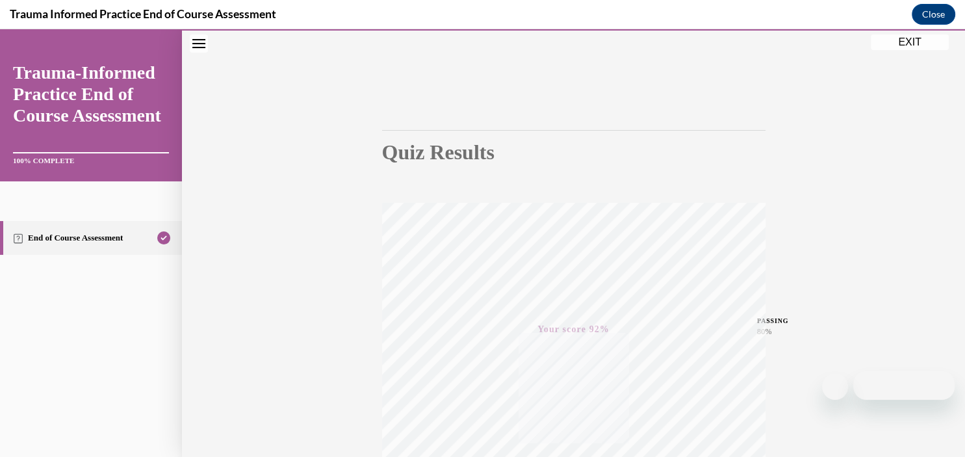
scroll to position [238, 0]
click at [900, 42] on button "EXIT" at bounding box center [910, 42] width 78 height 16
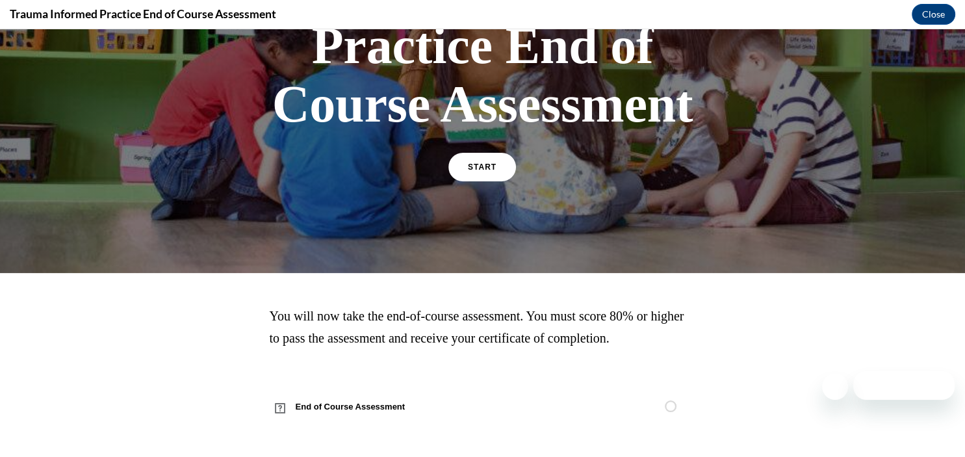
scroll to position [0, 0]
